Goal: Transaction & Acquisition: Purchase product/service

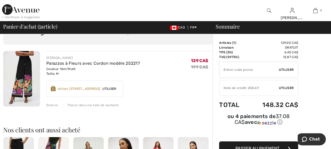
click at [53, 105] on div "Enlever" at bounding box center [52, 104] width 12 height 5
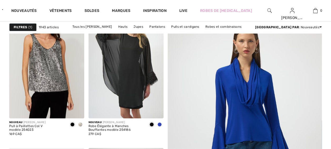
checkbox input "true"
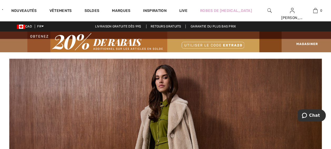
click at [309, 43] on img at bounding box center [165, 41] width 331 height 21
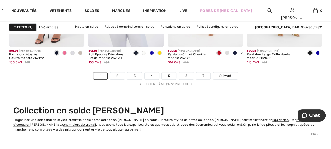
scroll to position [2186, 0]
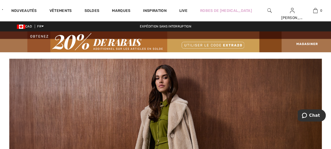
click at [308, 44] on img at bounding box center [165, 41] width 331 height 21
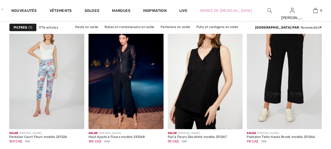
checkbox input "true"
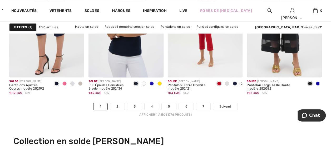
scroll to position [2186, 0]
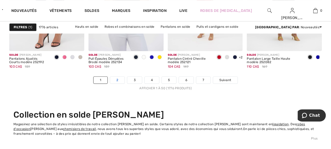
click at [117, 80] on link "2" at bounding box center [117, 79] width 14 height 7
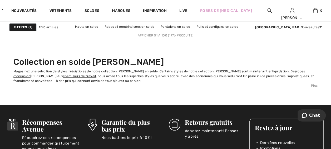
scroll to position [2212, 0]
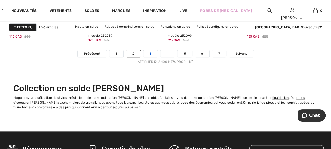
click at [153, 52] on link "3" at bounding box center [150, 53] width 14 height 7
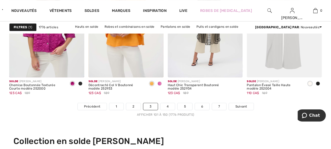
scroll to position [2186, 0]
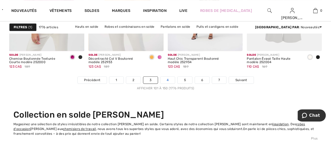
click at [167, 78] on link "4" at bounding box center [167, 79] width 14 height 7
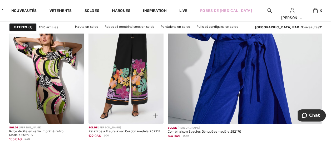
click at [155, 116] on img at bounding box center [155, 115] width 5 height 5
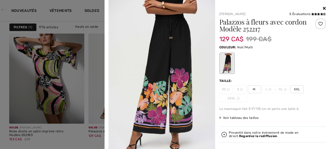
click at [251, 90] on span "M" at bounding box center [254, 89] width 13 height 8
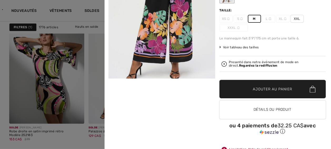
scroll to position [71, 0]
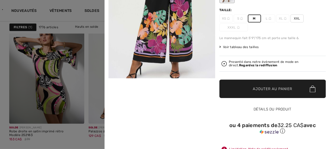
click at [261, 110] on button "Détails du produit" at bounding box center [272, 109] width 107 height 18
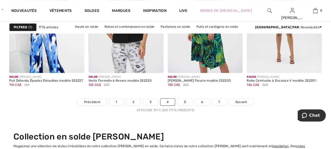
scroll to position [2186, 0]
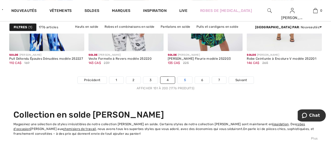
click at [182, 80] on link "5" at bounding box center [184, 79] width 14 height 7
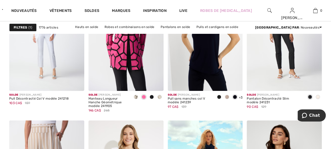
scroll to position [1870, 0]
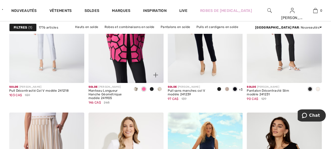
click at [154, 74] on img at bounding box center [155, 74] width 5 height 5
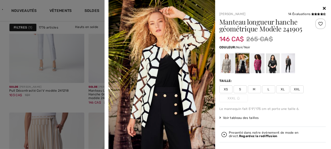
click at [271, 66] on div at bounding box center [273, 63] width 14 height 20
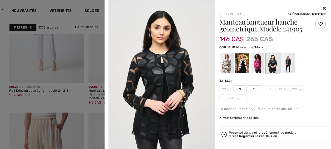
click at [223, 64] on div at bounding box center [227, 63] width 14 height 20
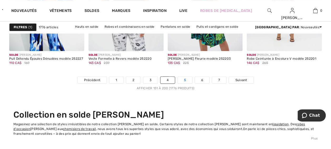
click at [184, 78] on link "5" at bounding box center [184, 79] width 14 height 7
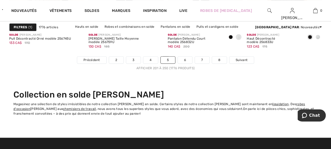
scroll to position [2212, 0]
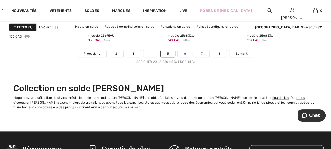
click at [183, 52] on link "6" at bounding box center [185, 53] width 14 height 7
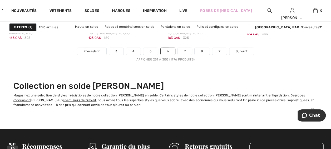
scroll to position [2186, 0]
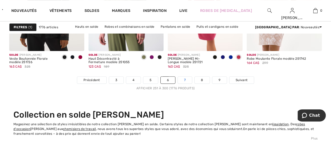
click at [186, 78] on link "7" at bounding box center [185, 79] width 14 height 7
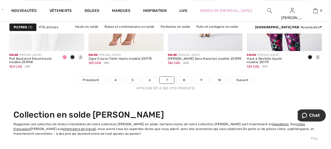
scroll to position [2212, 0]
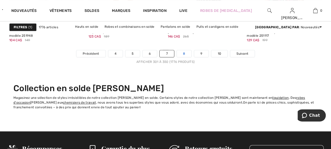
click at [184, 52] on link "8" at bounding box center [184, 53] width 15 height 7
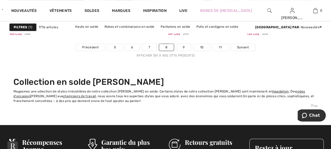
scroll to position [2212, 0]
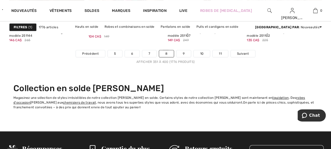
click at [184, 52] on link "9" at bounding box center [183, 53] width 14 height 7
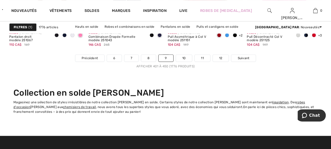
scroll to position [2212, 0]
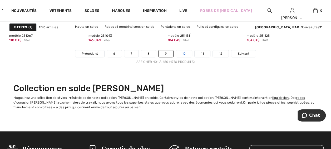
click at [185, 51] on link "10" at bounding box center [184, 53] width 16 height 7
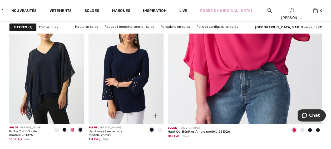
click at [154, 115] on img at bounding box center [155, 115] width 5 height 5
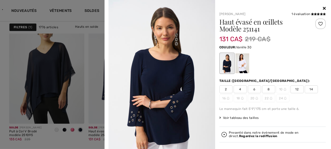
click at [238, 66] on div at bounding box center [242, 63] width 14 height 20
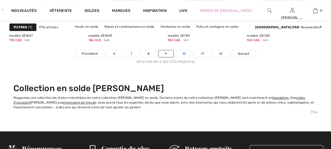
click at [184, 53] on link "10" at bounding box center [184, 53] width 16 height 7
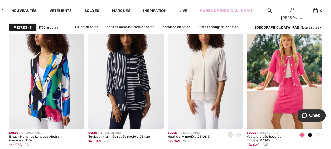
scroll to position [500, 0]
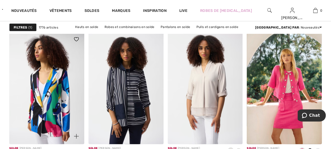
click at [74, 135] on img at bounding box center [76, 136] width 5 height 5
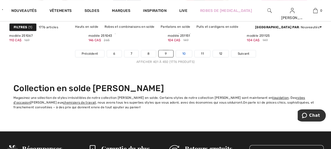
click at [184, 53] on link "10" at bounding box center [184, 53] width 16 height 7
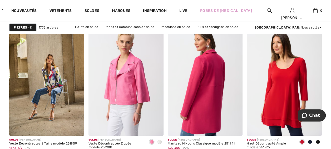
scroll to position [1843, 0]
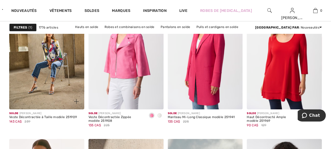
click at [76, 99] on img at bounding box center [76, 101] width 5 height 5
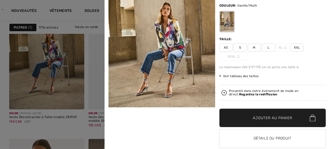
scroll to position [59, 0]
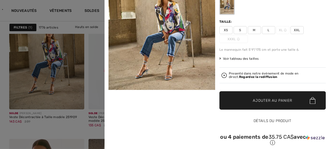
click at [257, 119] on button "Détails du produit" at bounding box center [272, 120] width 107 height 18
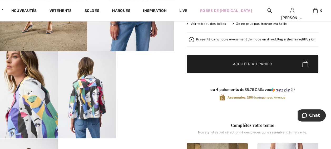
scroll to position [79, 0]
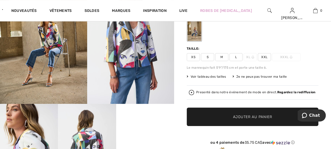
click at [236, 55] on span "L" at bounding box center [235, 57] width 13 height 8
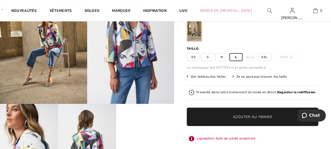
click at [244, 116] on span "Ajouter au panier" at bounding box center [252, 117] width 39 height 6
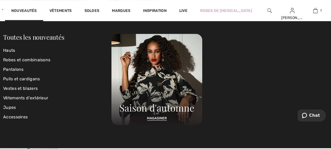
scroll to position [132, 0]
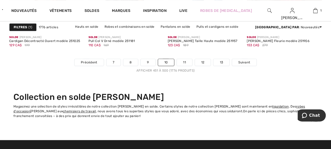
scroll to position [2186, 0]
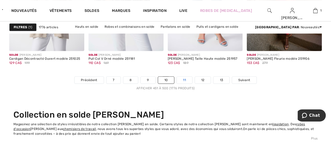
click at [186, 77] on link "11" at bounding box center [185, 79] width 16 height 7
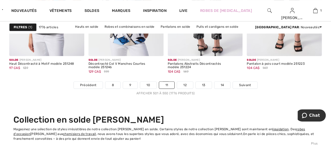
scroll to position [2186, 0]
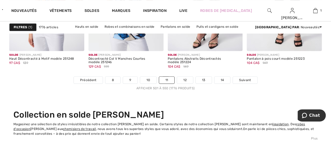
click at [186, 77] on link "12" at bounding box center [185, 79] width 16 height 7
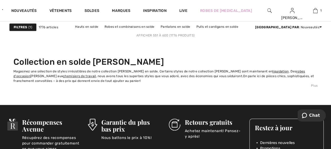
scroll to position [2186, 0]
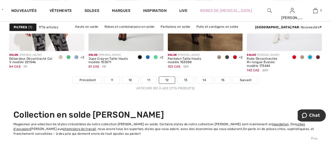
click at [186, 77] on link "13" at bounding box center [185, 79] width 16 height 7
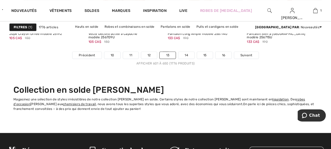
scroll to position [2212, 0]
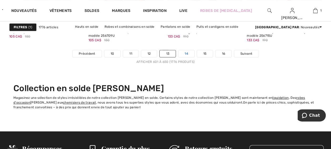
click at [184, 51] on link "14" at bounding box center [186, 53] width 16 height 7
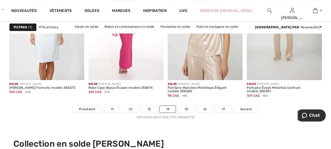
scroll to position [2159, 0]
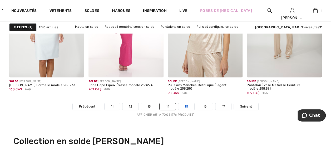
click at [183, 104] on link "15" at bounding box center [186, 106] width 16 height 7
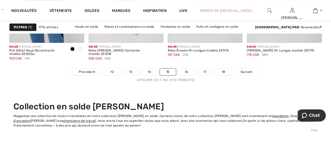
scroll to position [2186, 0]
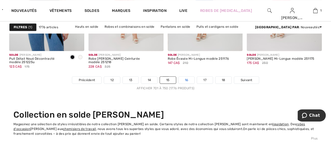
click at [187, 79] on link "16" at bounding box center [187, 79] width 16 height 7
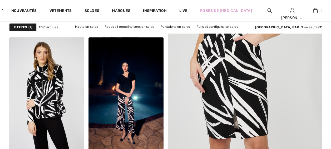
checkbox input "true"
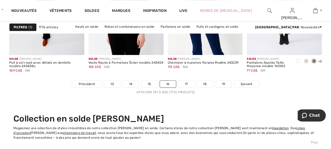
scroll to position [2212, 0]
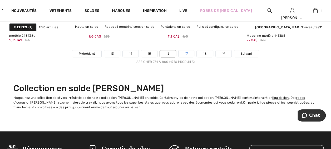
click at [185, 51] on link "17" at bounding box center [187, 53] width 16 height 7
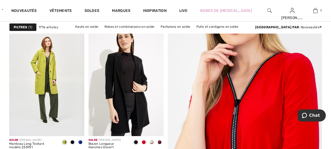
scroll to position [105, 0]
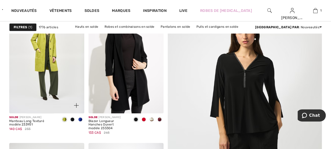
click at [81, 118] on span at bounding box center [80, 119] width 4 height 4
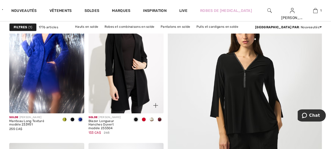
click at [151, 119] on span at bounding box center [152, 119] width 4 height 4
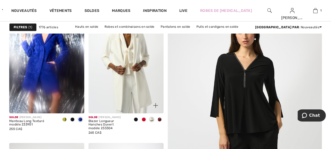
click at [159, 119] on span at bounding box center [159, 119] width 4 height 4
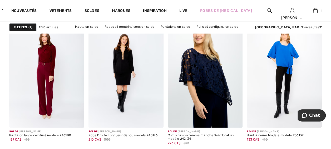
scroll to position [2212, 0]
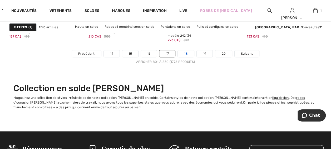
click at [187, 50] on link "18" at bounding box center [186, 53] width 16 height 7
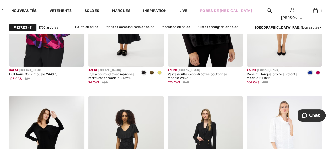
scroll to position [1975, 0]
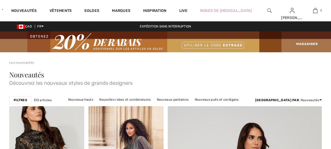
drag, startPoint x: 0, startPoint y: 0, endPoint x: 120, endPoint y: 106, distance: 160.3
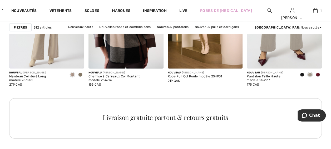
scroll to position [579, 0]
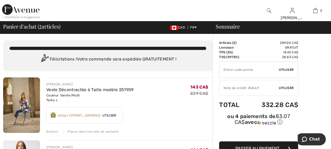
click at [235, 69] on input "TEXT" at bounding box center [249, 70] width 60 height 16
type input "EXTRA20"
click at [287, 70] on span "Utiliser" at bounding box center [286, 69] width 15 height 5
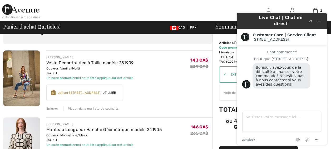
scroll to position [79, 0]
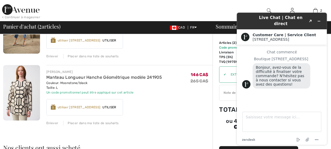
click at [51, 122] on div "Enlever" at bounding box center [52, 122] width 12 height 5
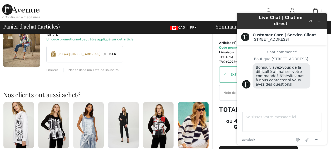
scroll to position [0, 0]
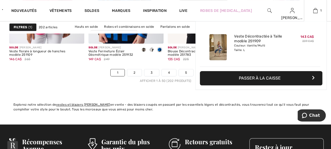
click at [261, 78] on button "Passer à la caisse" at bounding box center [261, 78] width 122 height 14
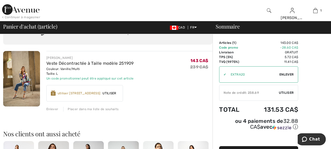
scroll to position [53, 0]
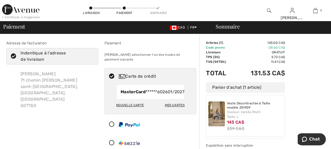
click at [112, 73] on icon at bounding box center [112, 76] width 14 height 6
radio input "true"
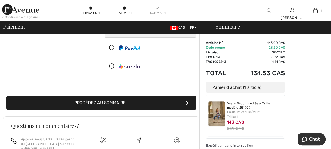
scroll to position [105, 0]
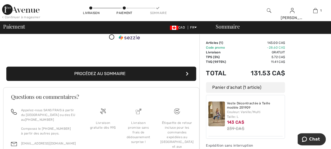
click at [126, 75] on button "Procédez au sommaire" at bounding box center [101, 73] width 190 height 14
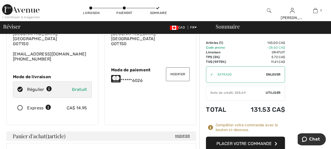
scroll to position [26, 0]
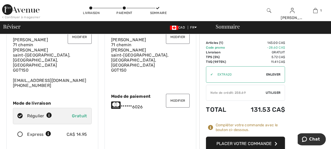
click at [233, 143] on button "Placer votre commande" at bounding box center [245, 143] width 79 height 14
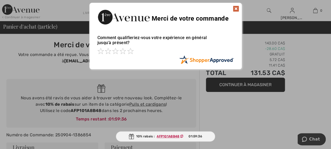
click at [131, 105] on div at bounding box center [165, 74] width 331 height 149
click at [236, 6] on img at bounding box center [236, 9] width 6 height 6
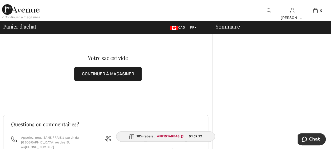
click at [103, 75] on button "CONTINUER À MAGASINER" at bounding box center [107, 74] width 67 height 14
